Goal: Task Accomplishment & Management: Manage account settings

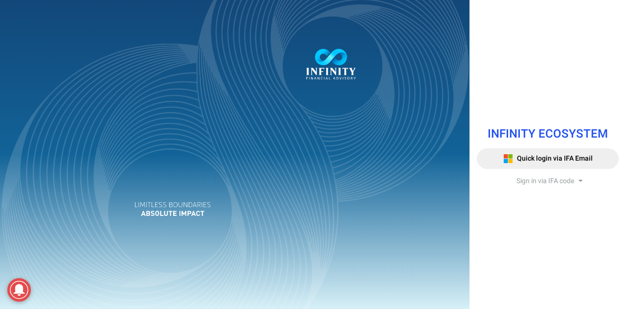
click at [0, 220] on div at bounding box center [235, 154] width 470 height 309
click at [561, 158] on span "Quick login via IFA Email" at bounding box center [555, 158] width 76 height 10
click at [560, 156] on span "Quick login via IFA Email" at bounding box center [555, 158] width 76 height 10
